Goal: Information Seeking & Learning: Learn about a topic

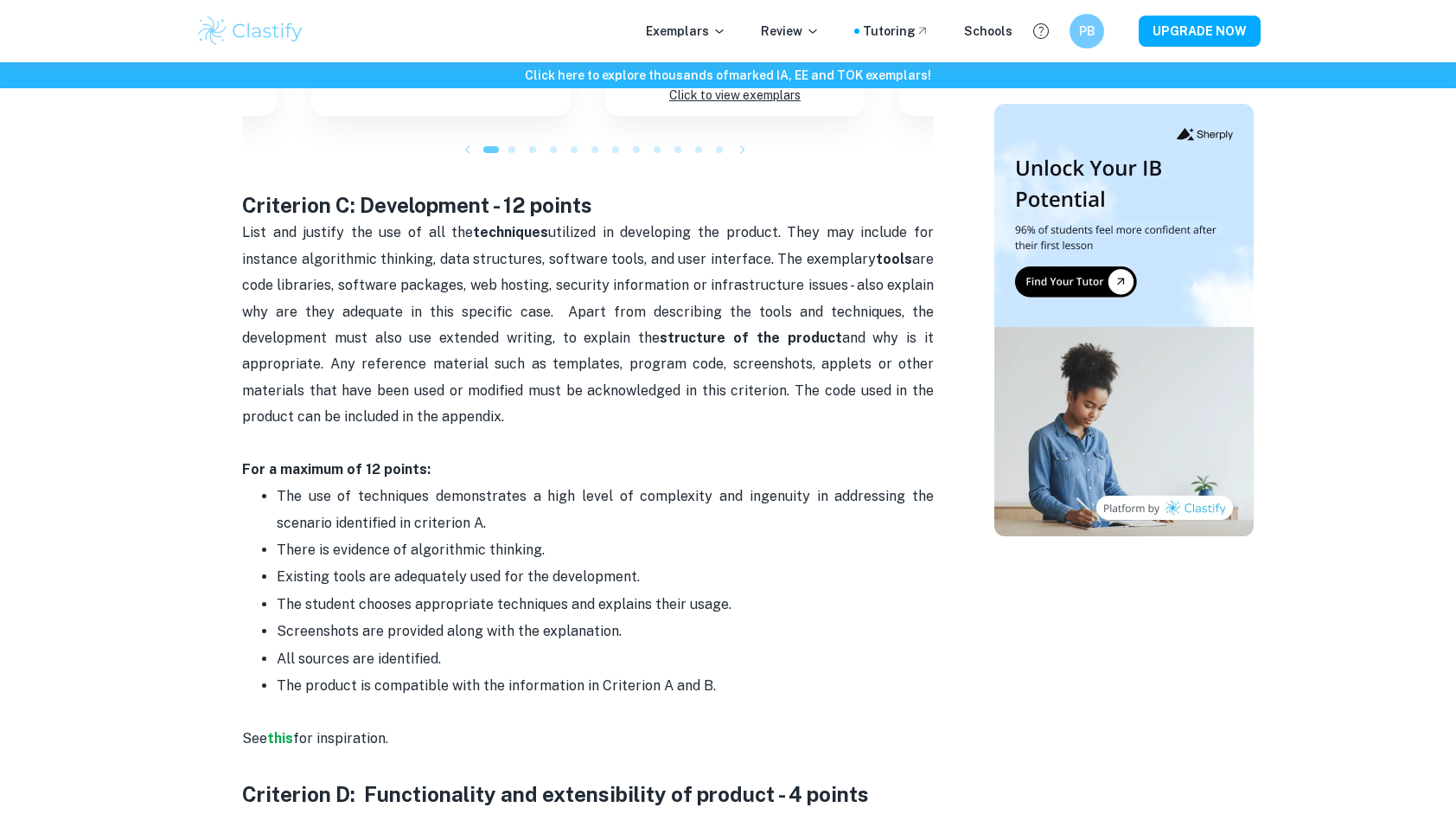
scroll to position [2075, 0]
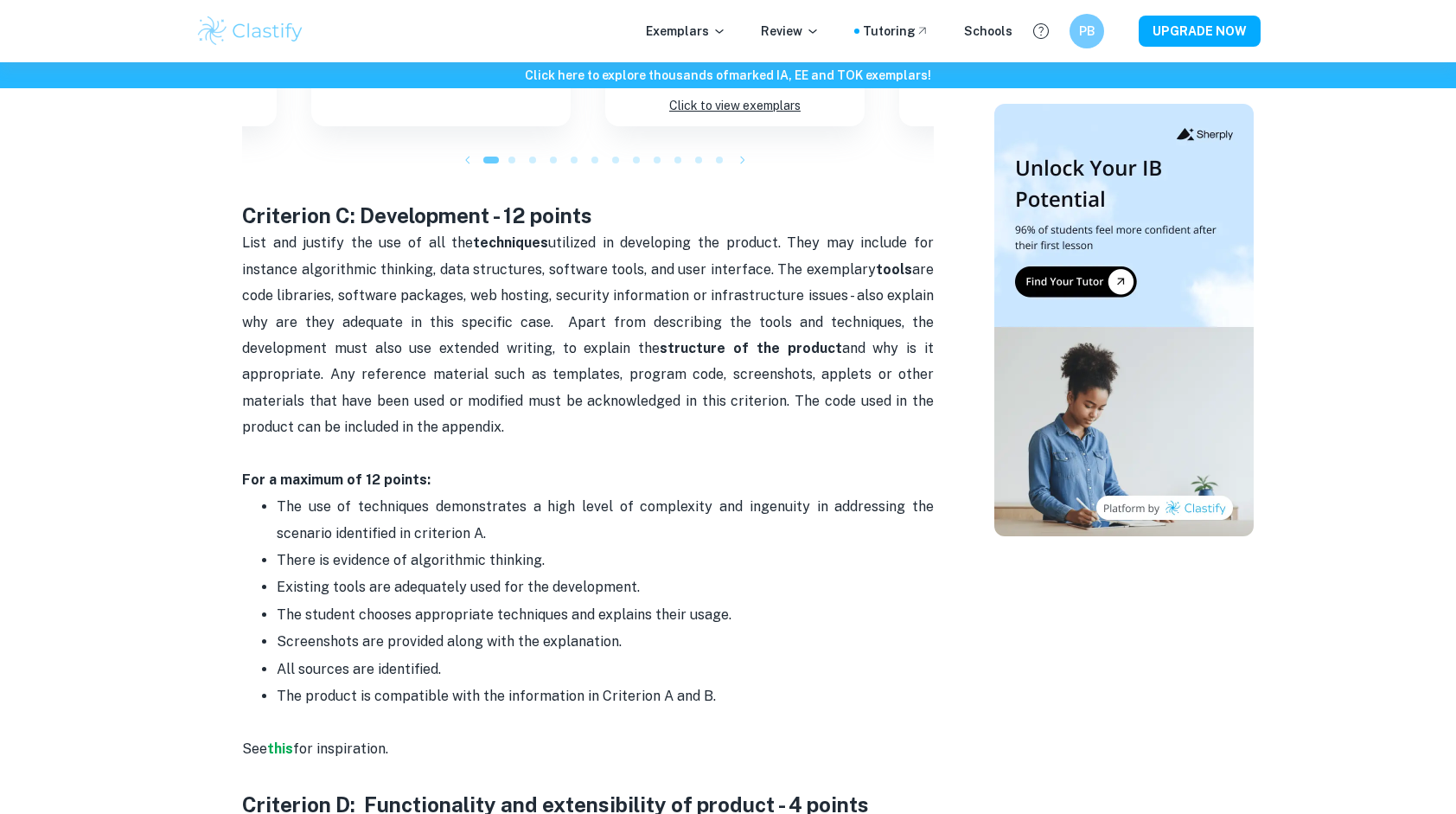
drag, startPoint x: 667, startPoint y: 191, endPoint x: 650, endPoint y: 189, distance: 17.1
click at [667, 191] on h3 "Criterion C: Development - 12 points" at bounding box center [587, 201] width 691 height 57
drag, startPoint x: 494, startPoint y: 192, endPoint x: 364, endPoint y: 193, distance: 130.0
click at [364, 203] on strong "Criterion C: Development - 12 points" at bounding box center [416, 215] width 350 height 24
copy strong "Development"
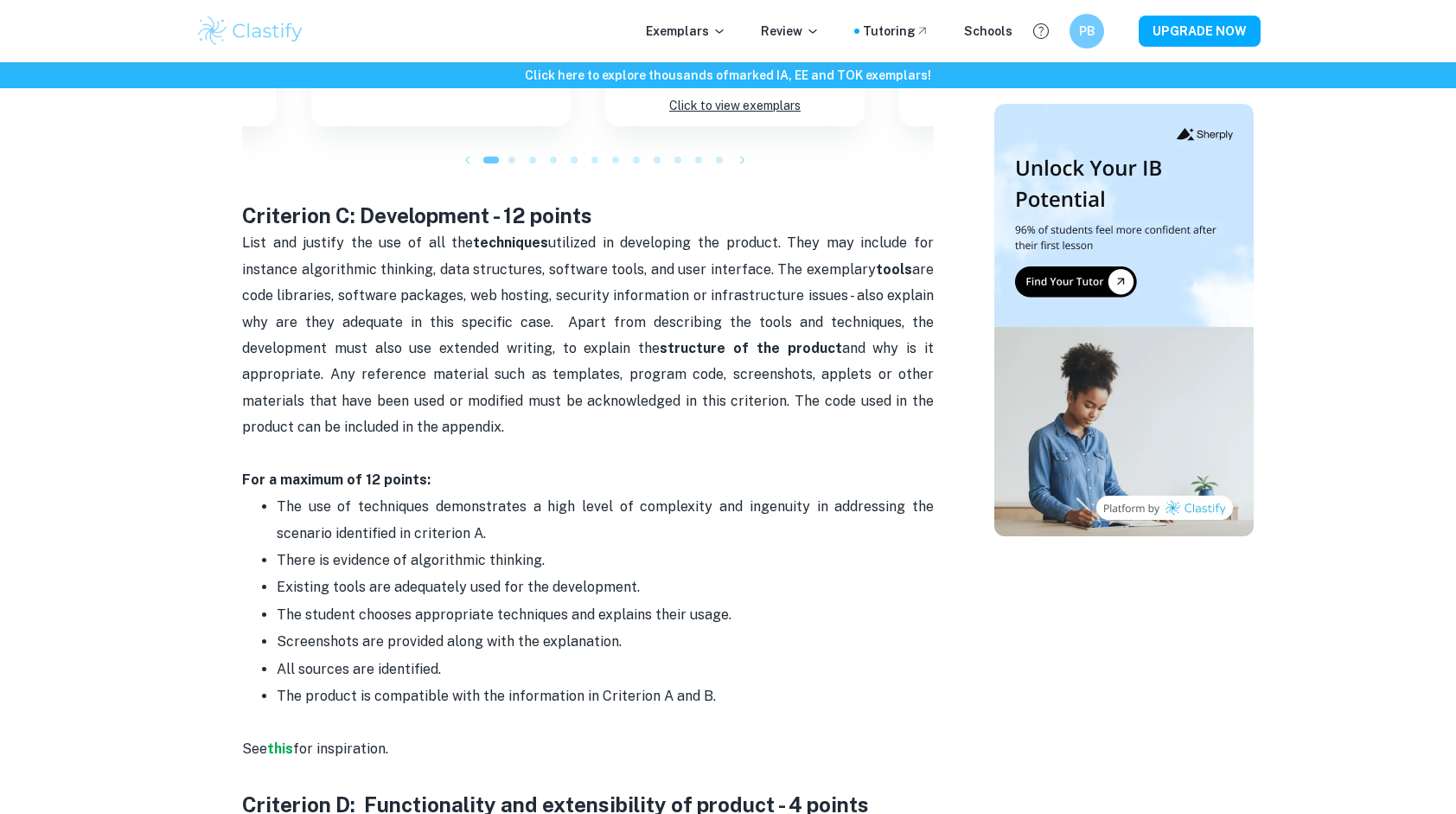
click at [550, 412] on p "List and justify the use of all the techniques utilized in developing the produ…" at bounding box center [587, 362] width 691 height 263
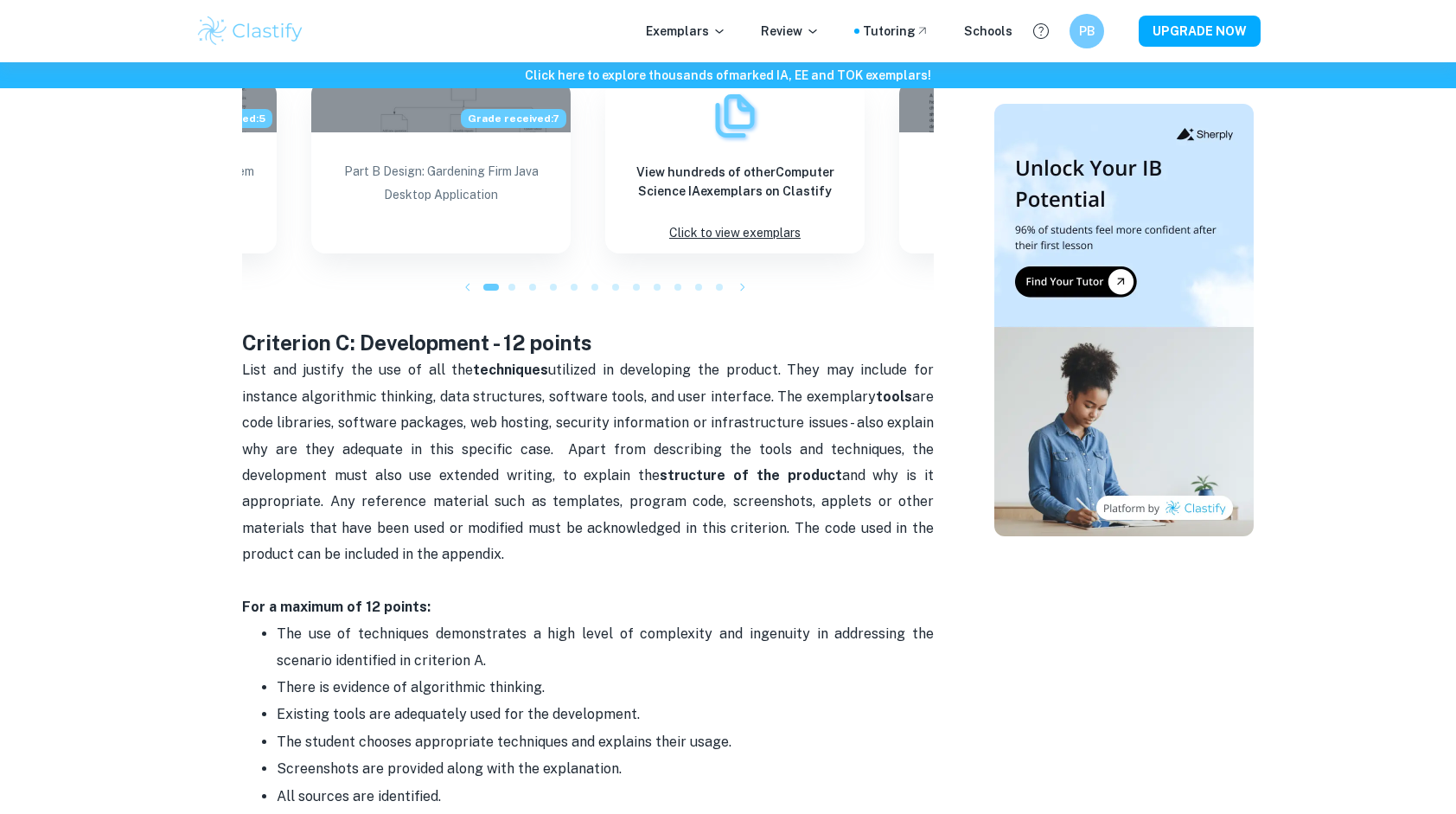
scroll to position [1902, 0]
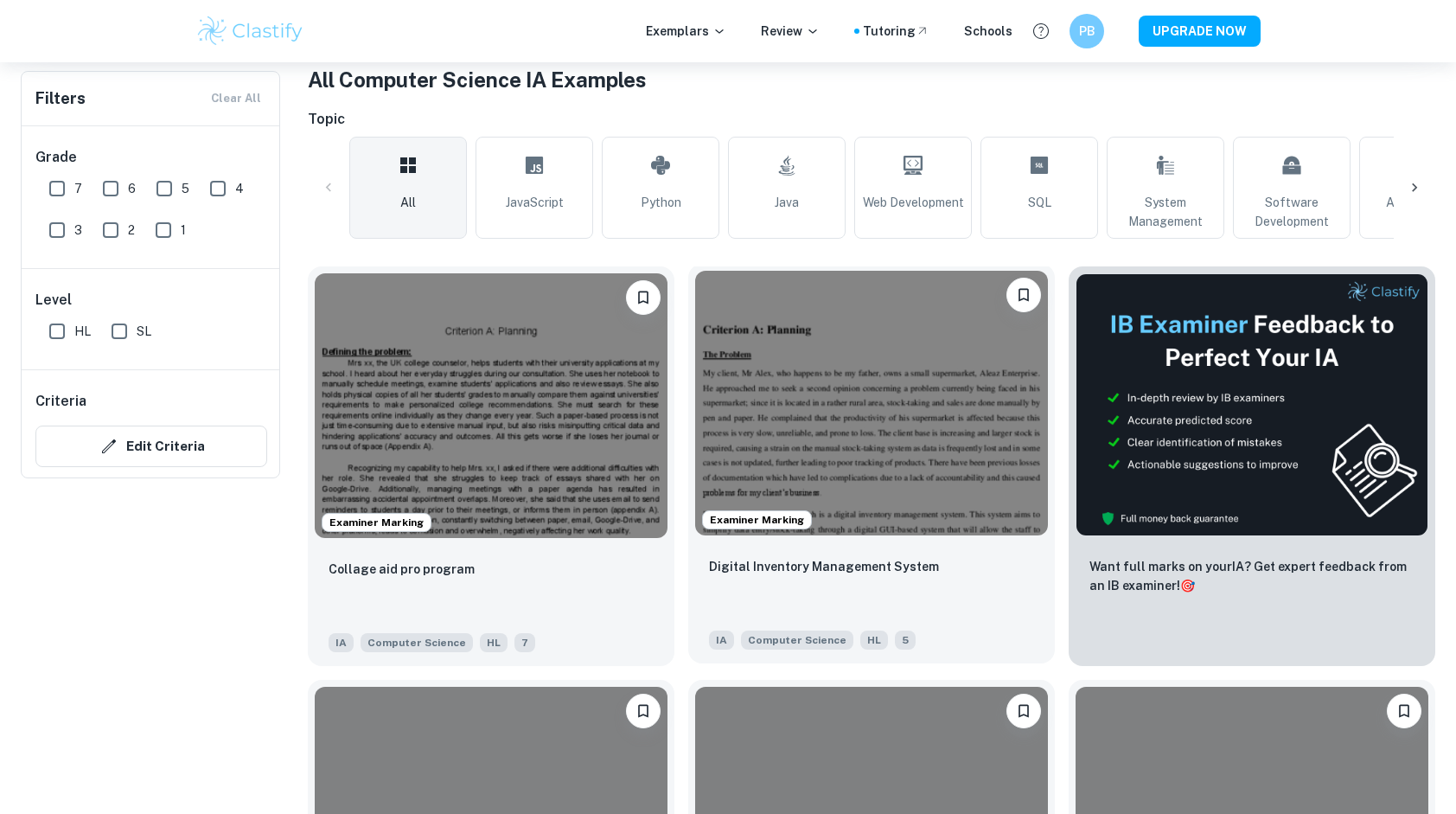
scroll to position [346, 0]
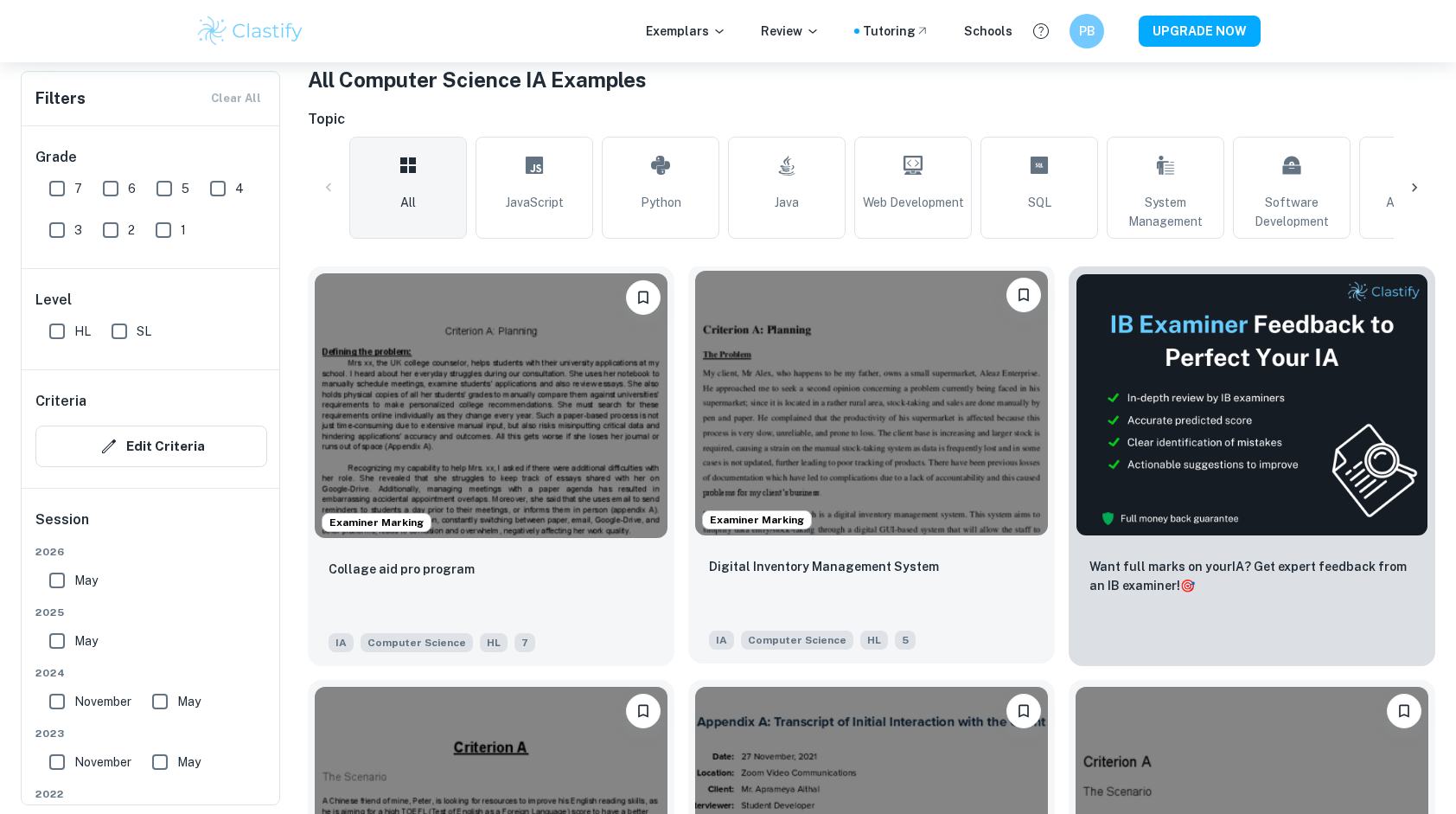
click at [835, 474] on img at bounding box center [871, 402] width 353 height 264
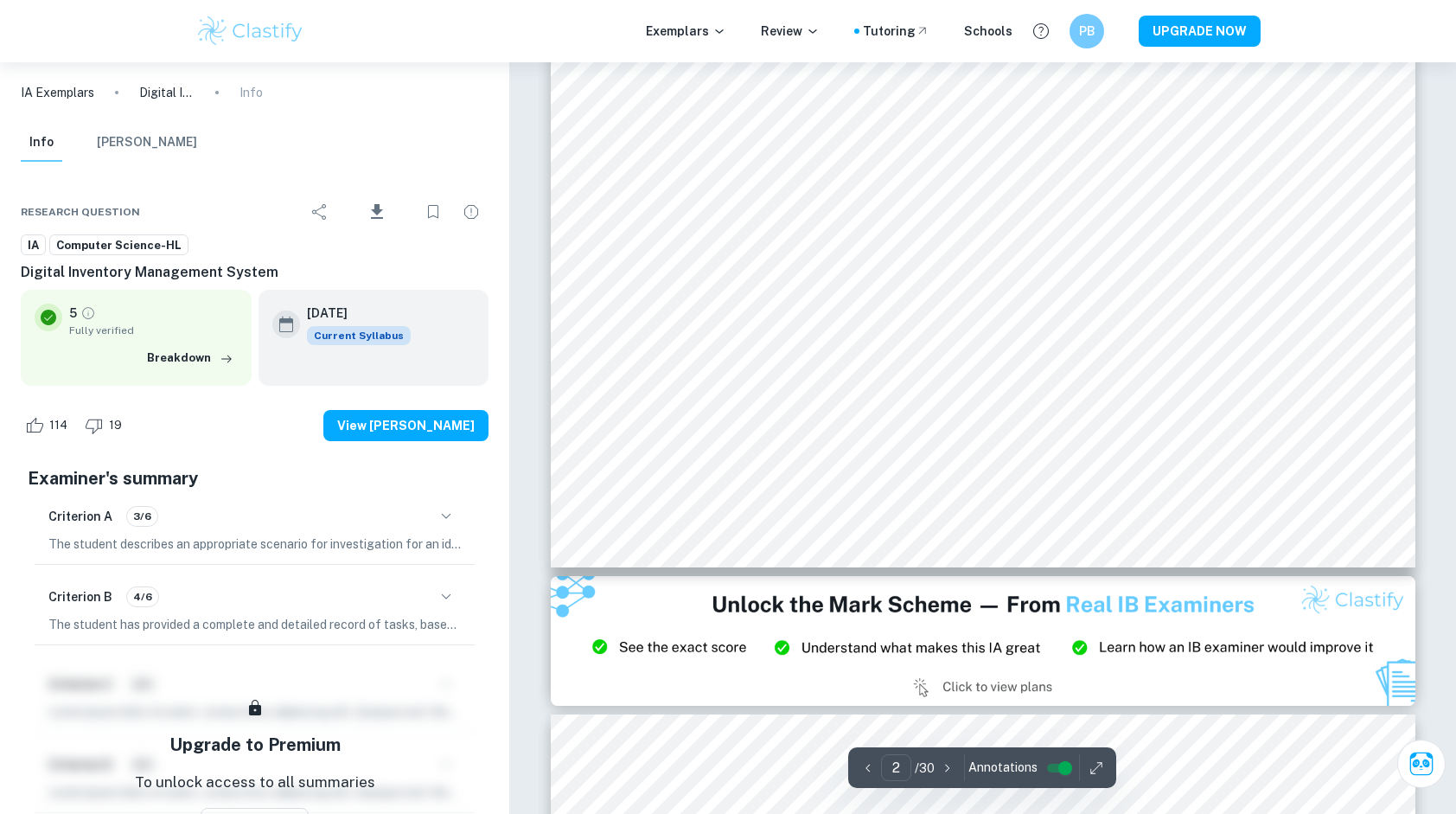
scroll to position [1902, 0]
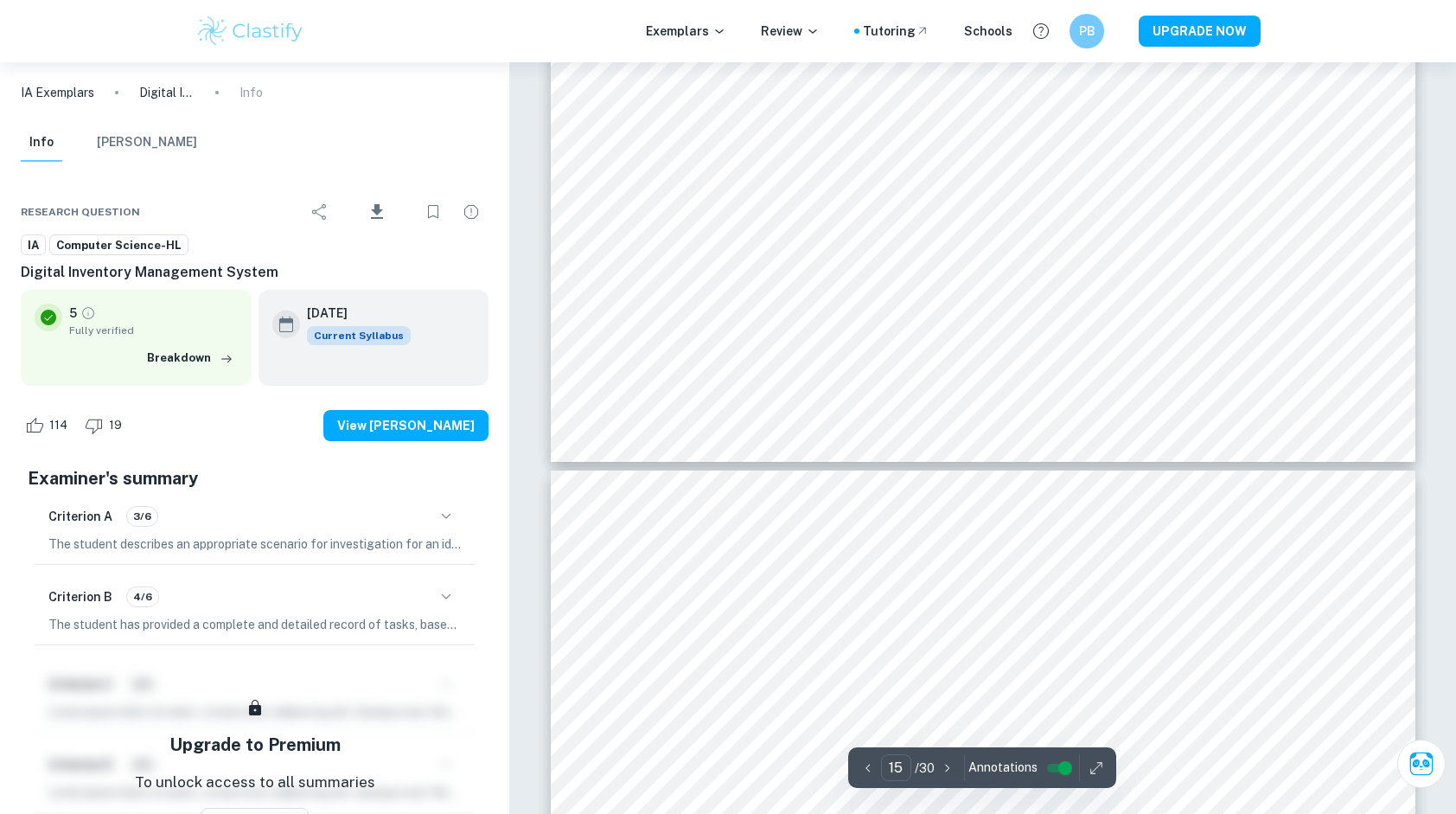
type input "16"
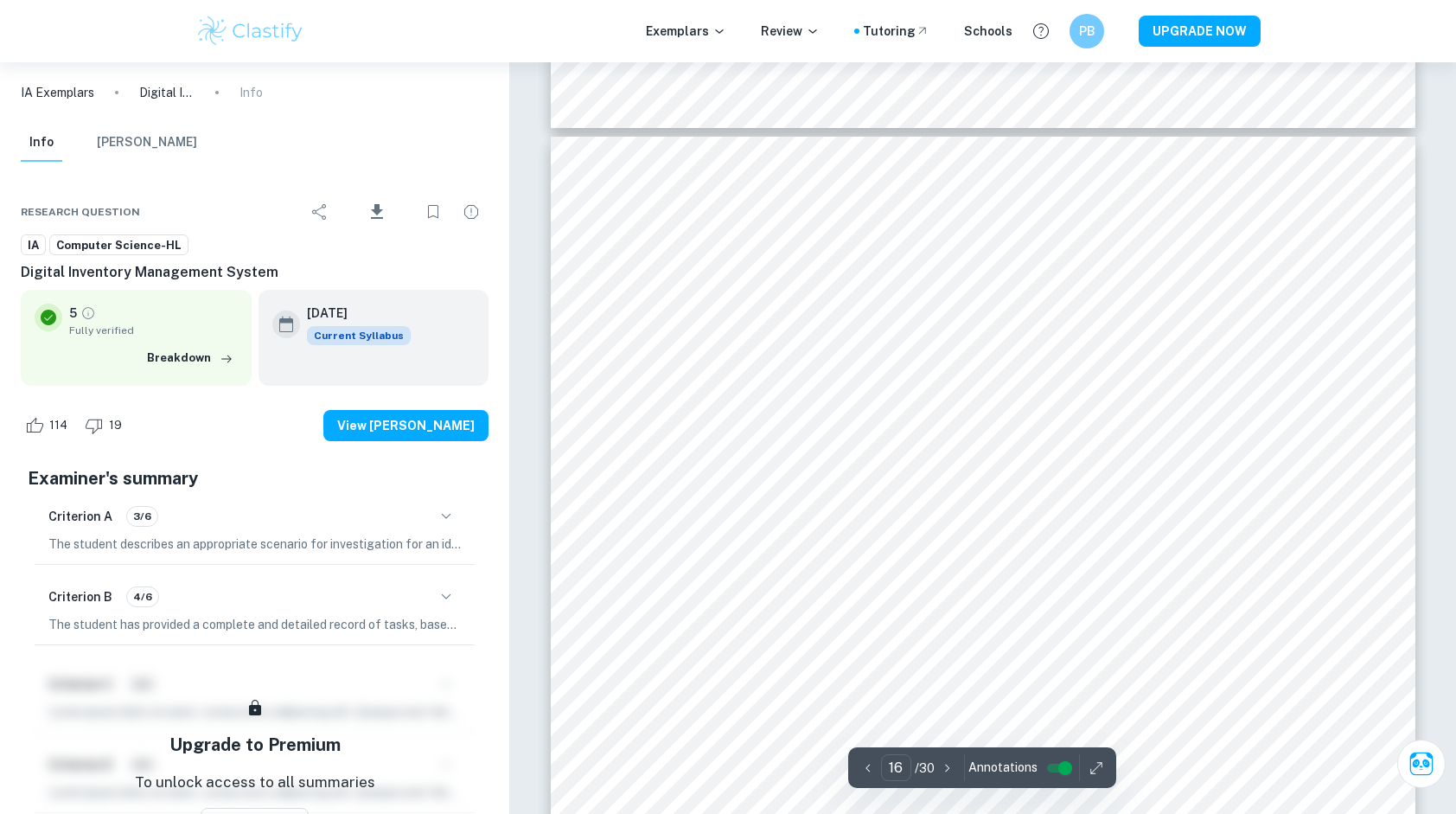
scroll to position [18789, 0]
